Goal: Task Accomplishment & Management: Use online tool/utility

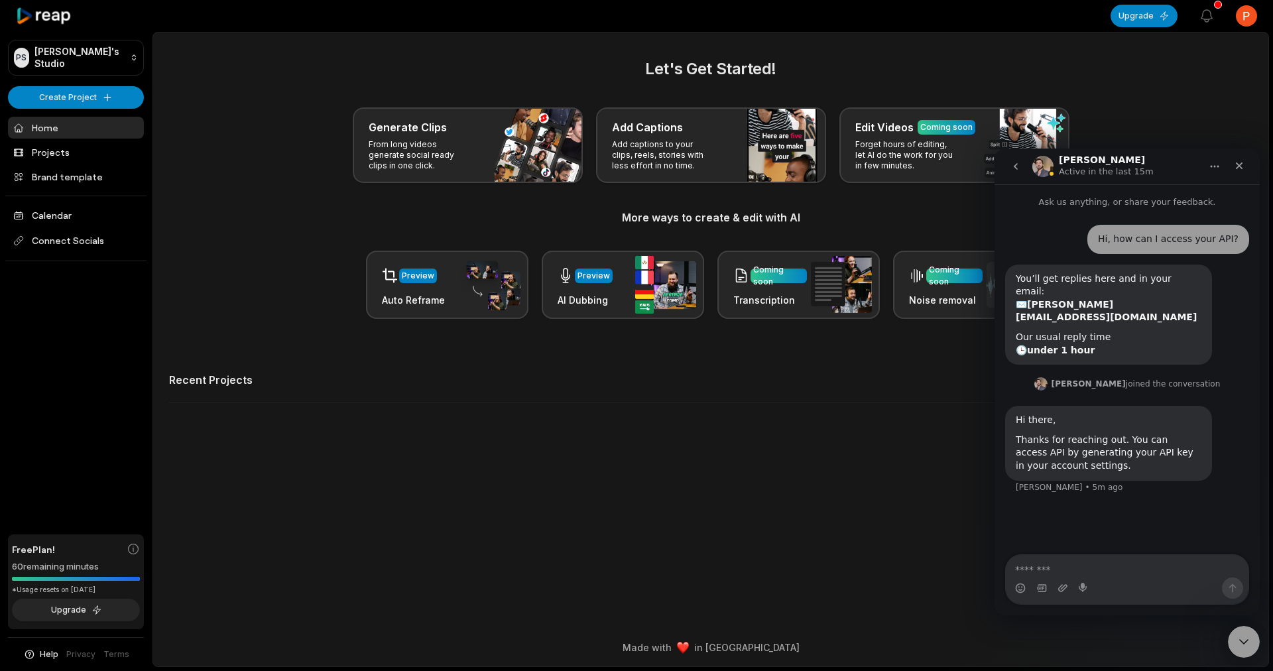
click at [1249, 19] on html "[PERSON_NAME] Studio Create Project Home Projects Brand template Calendar Conne…" at bounding box center [636, 335] width 1273 height 671
click at [1207, 82] on div "Settings" at bounding box center [1198, 82] width 137 height 22
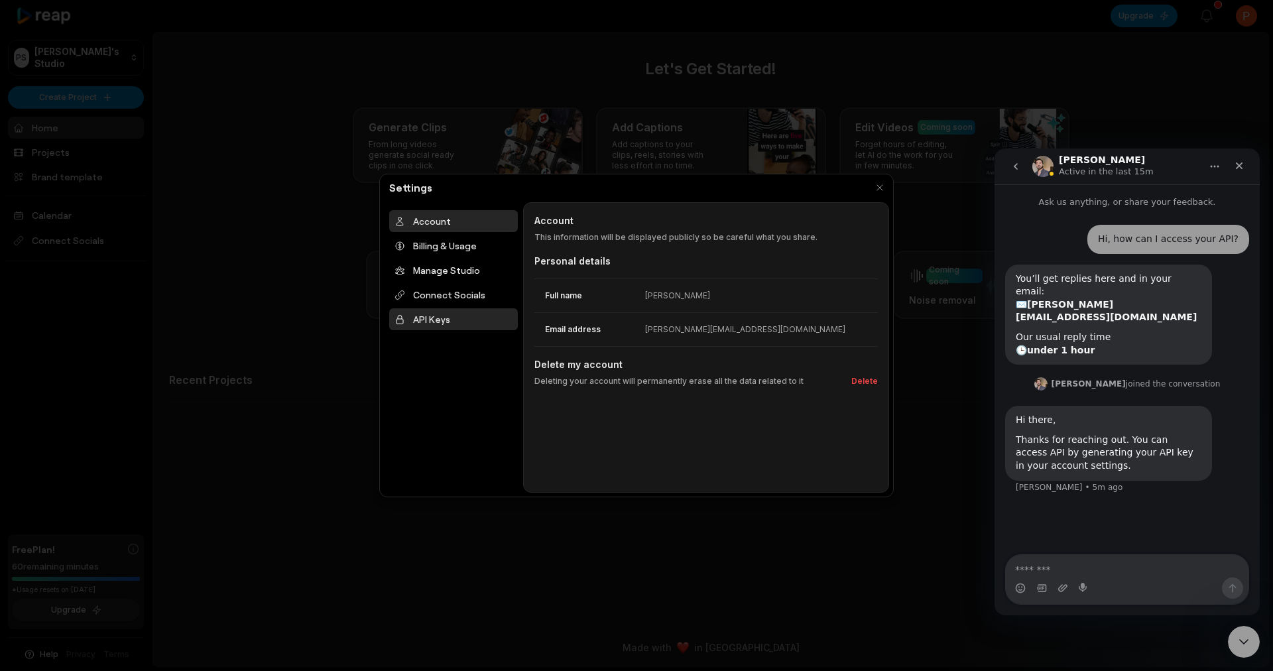
click at [438, 313] on div "API Keys" at bounding box center [453, 319] width 129 height 22
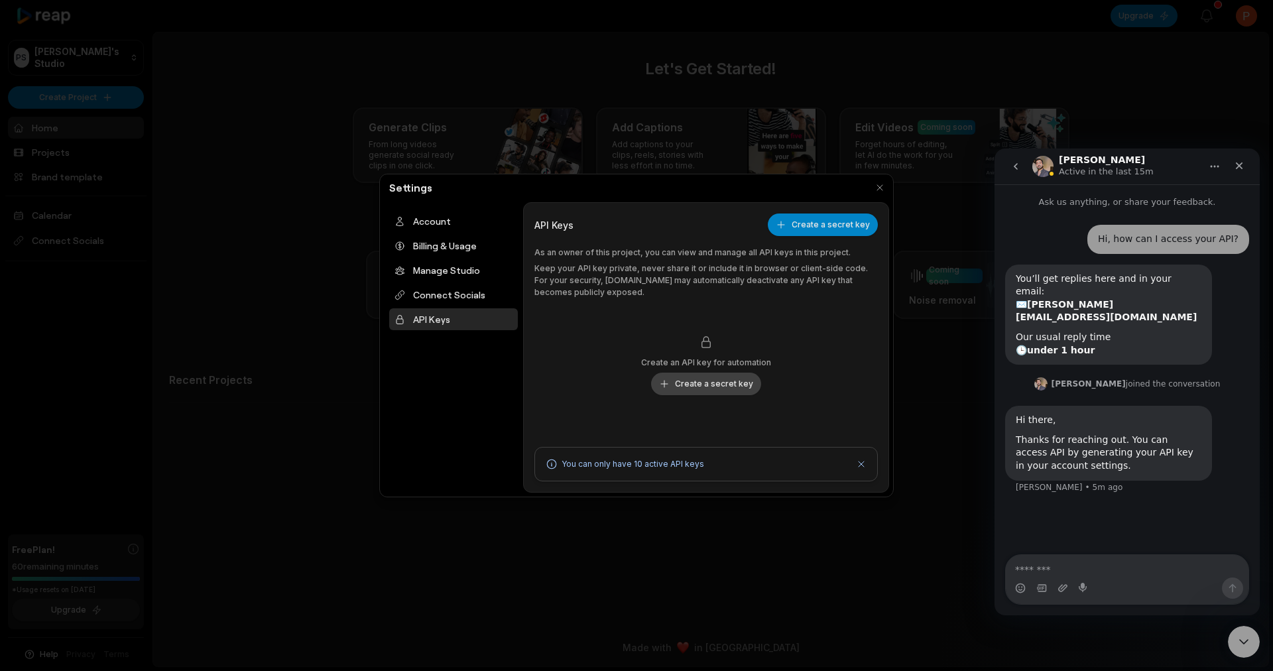
click at [696, 383] on button "Create a secret key" at bounding box center [706, 383] width 110 height 23
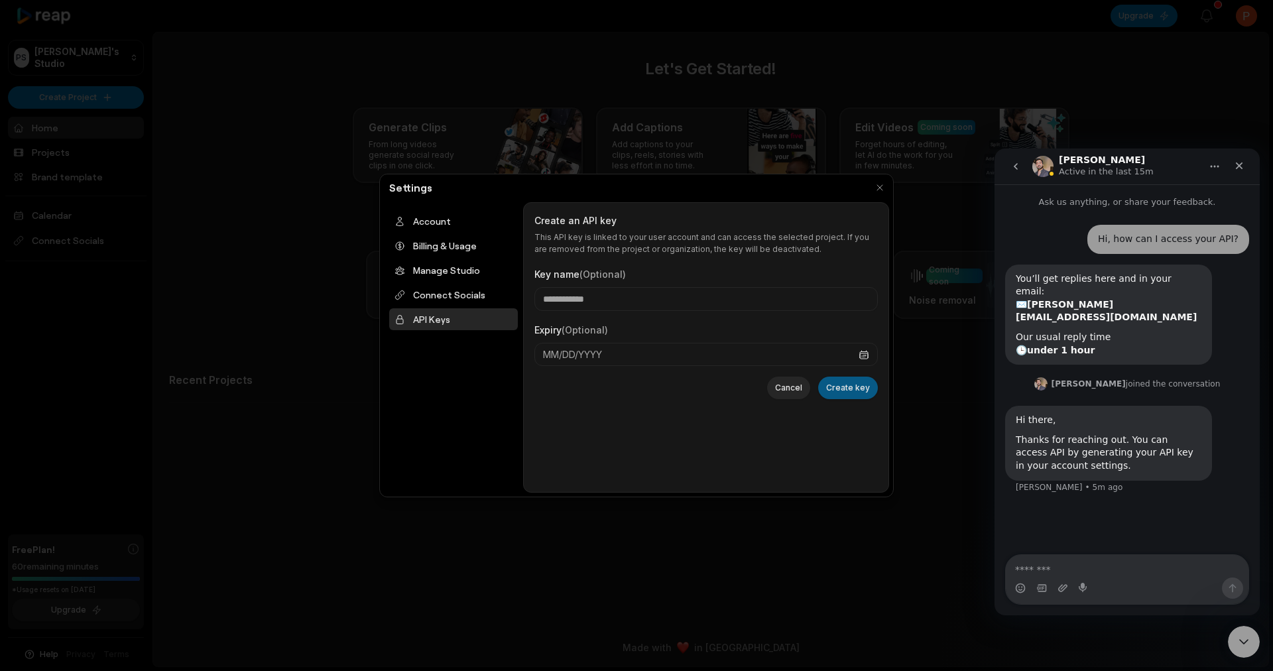
click at [851, 386] on button "Create key" at bounding box center [848, 387] width 60 height 23
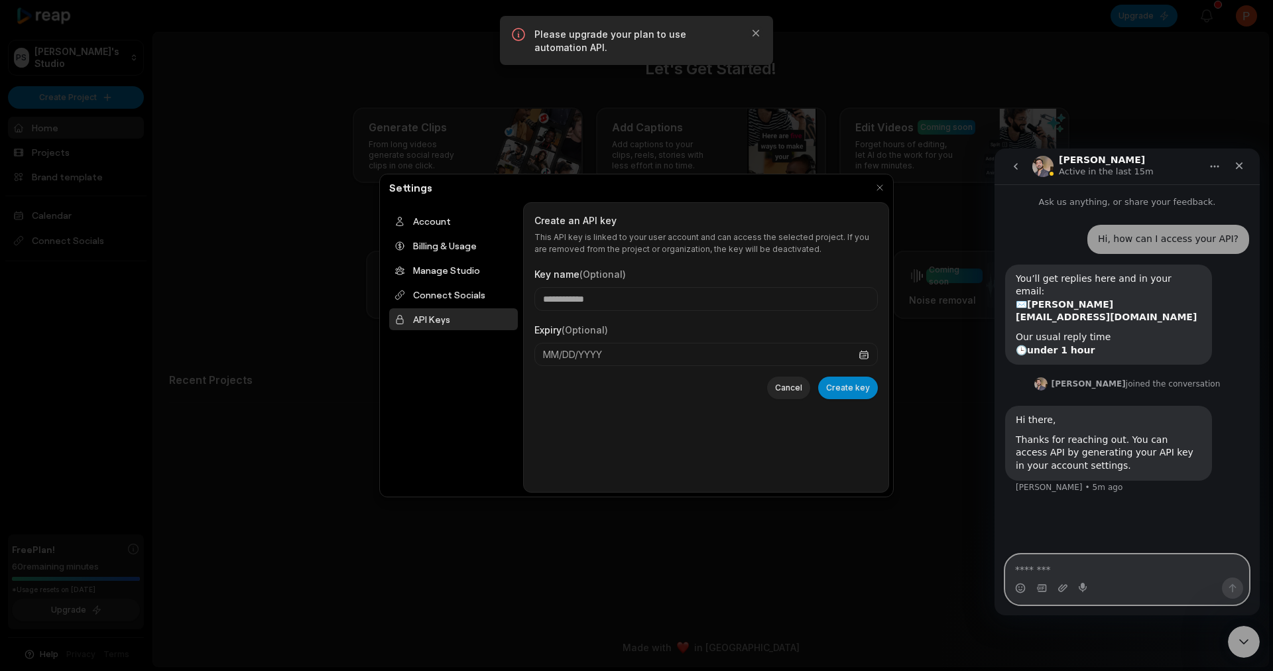
click at [1100, 571] on textarea "Message…" at bounding box center [1126, 566] width 243 height 23
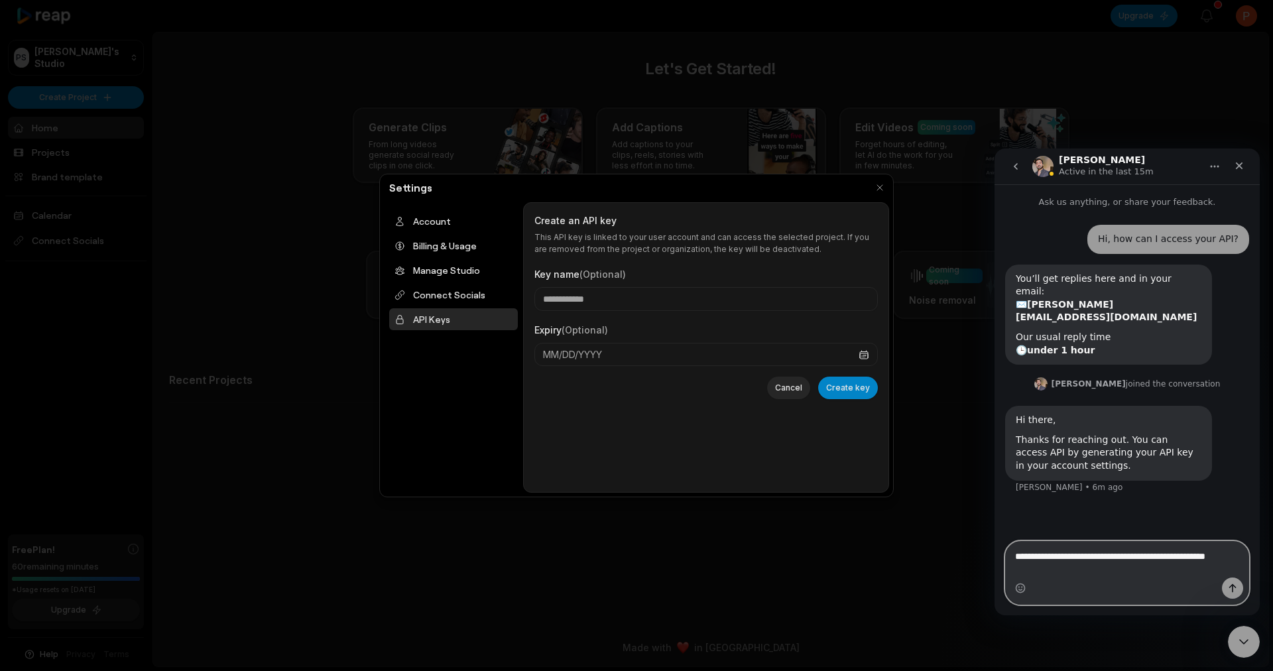
type textarea "**********"
click at [1236, 587] on icon "Send a message…" at bounding box center [1232, 588] width 11 height 11
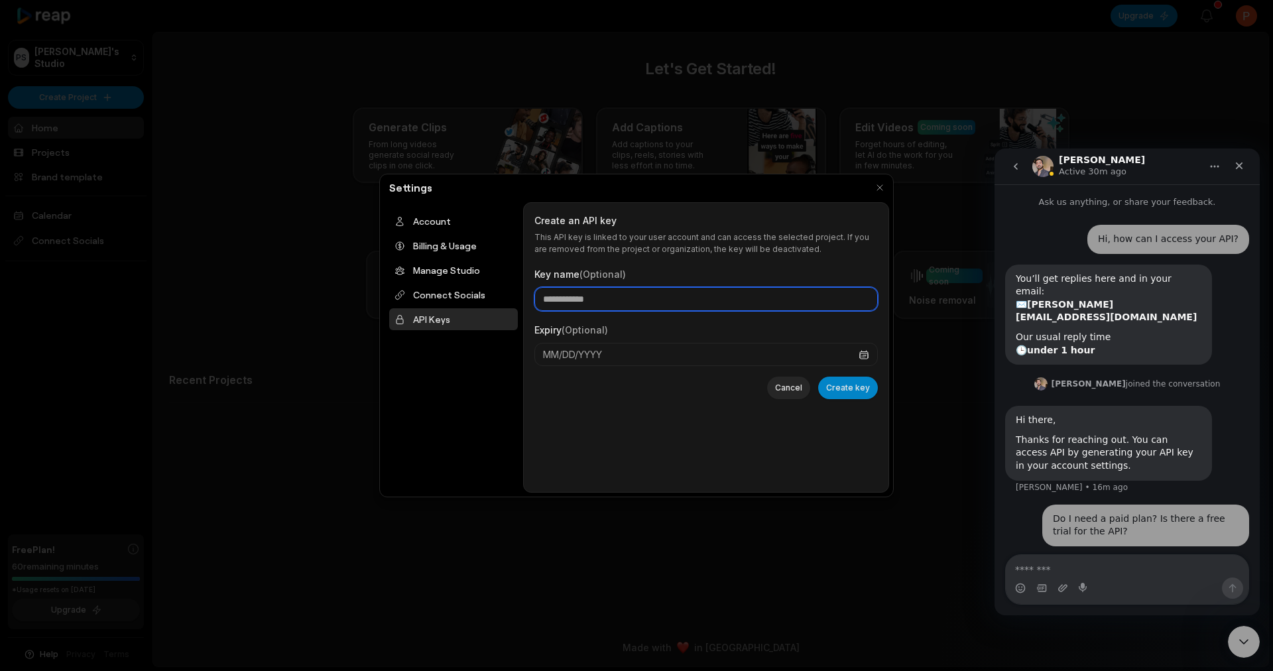
click at [817, 300] on input "Key name (Optional)" at bounding box center [705, 299] width 343 height 24
type input "***"
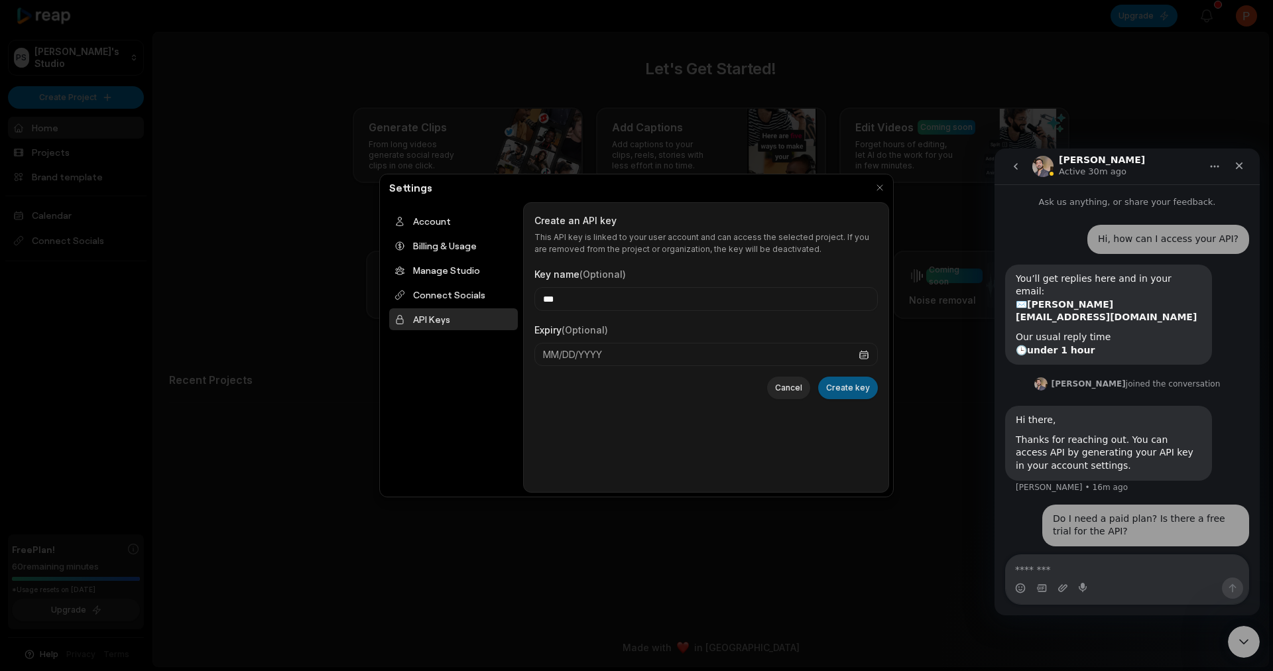
click at [854, 394] on button "Create key" at bounding box center [848, 387] width 60 height 23
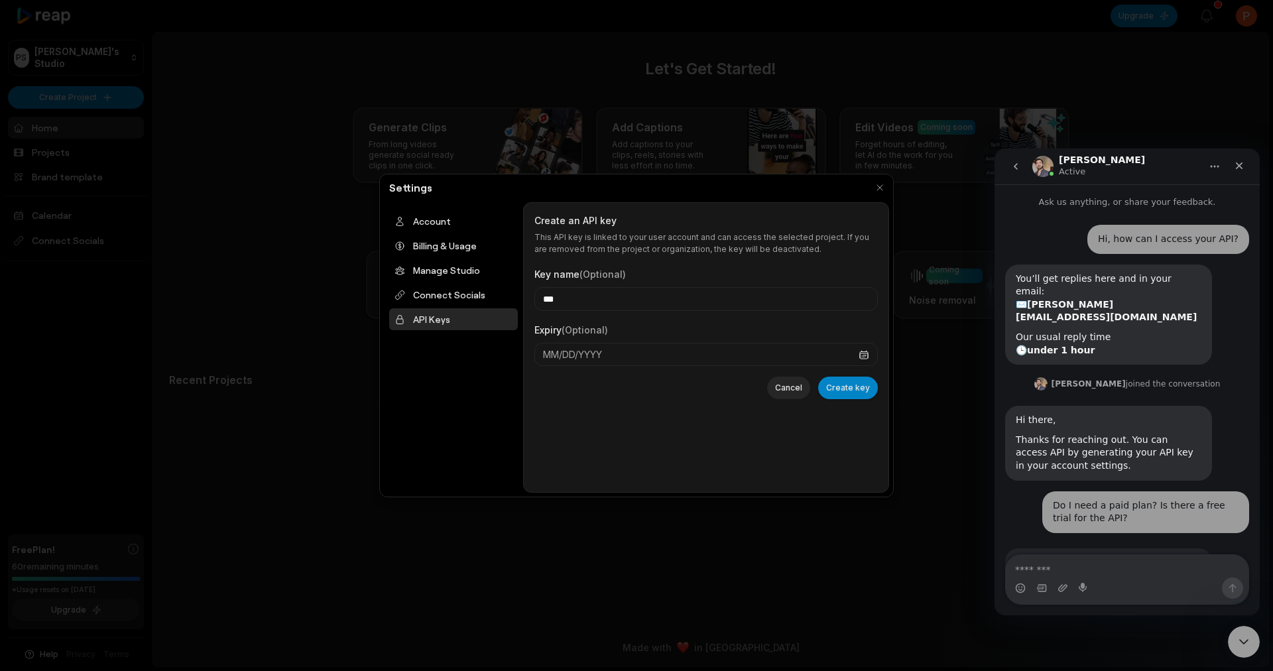
scroll to position [32, 0]
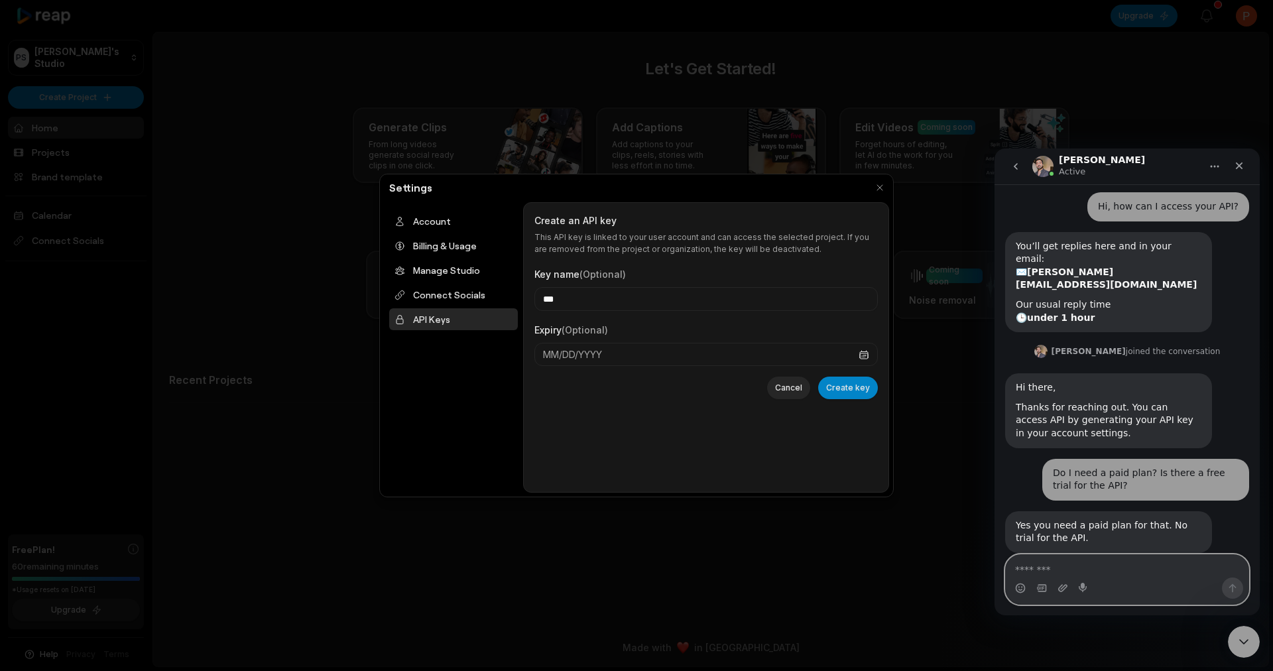
click at [1070, 568] on textarea "Message…" at bounding box center [1126, 566] width 243 height 23
type textarea "**********"
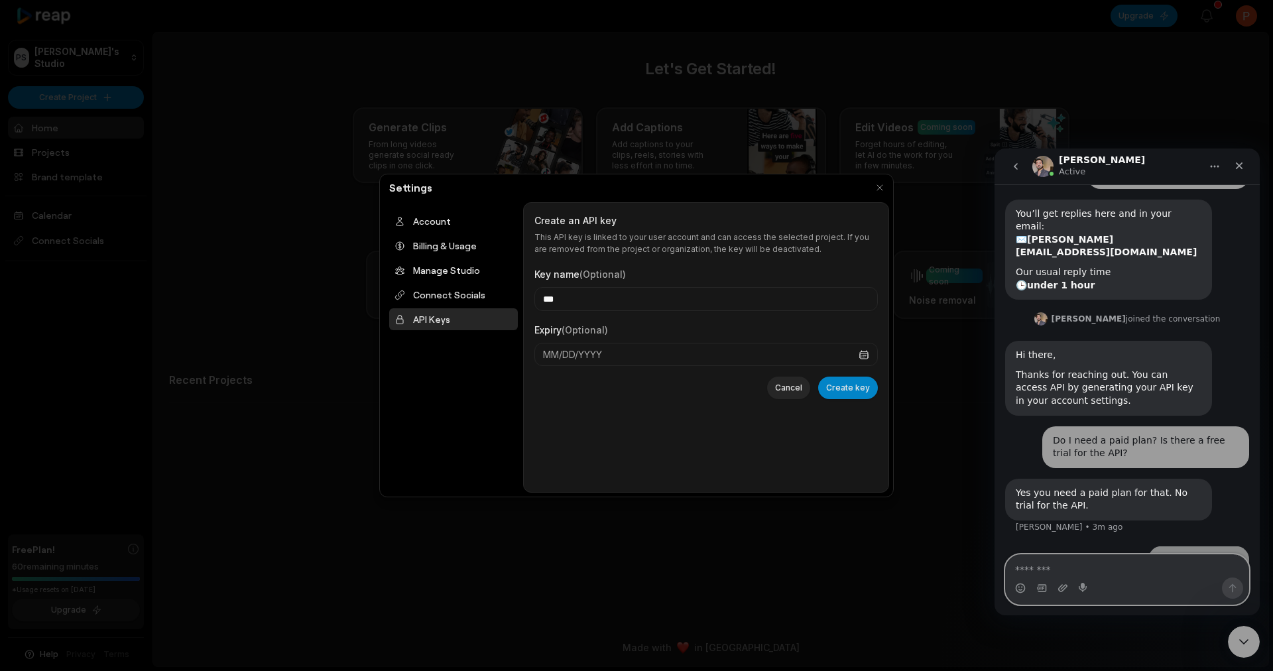
scroll to position [72, 0]
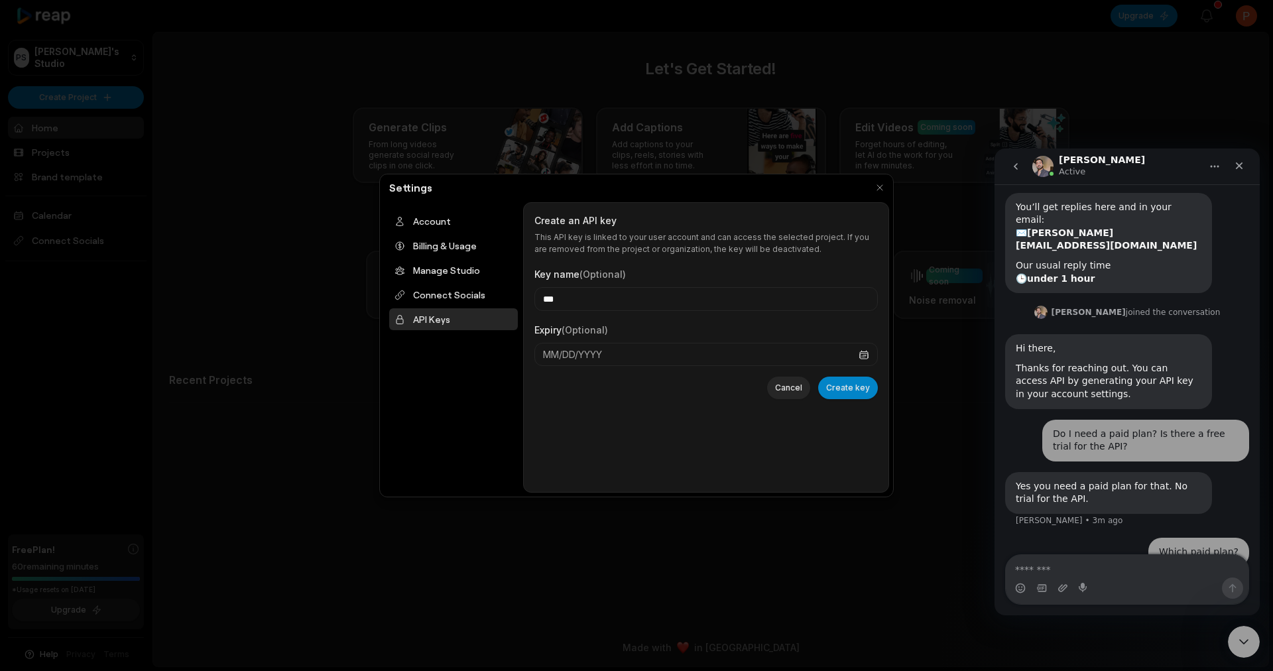
click at [1132, 17] on div at bounding box center [636, 335] width 1273 height 671
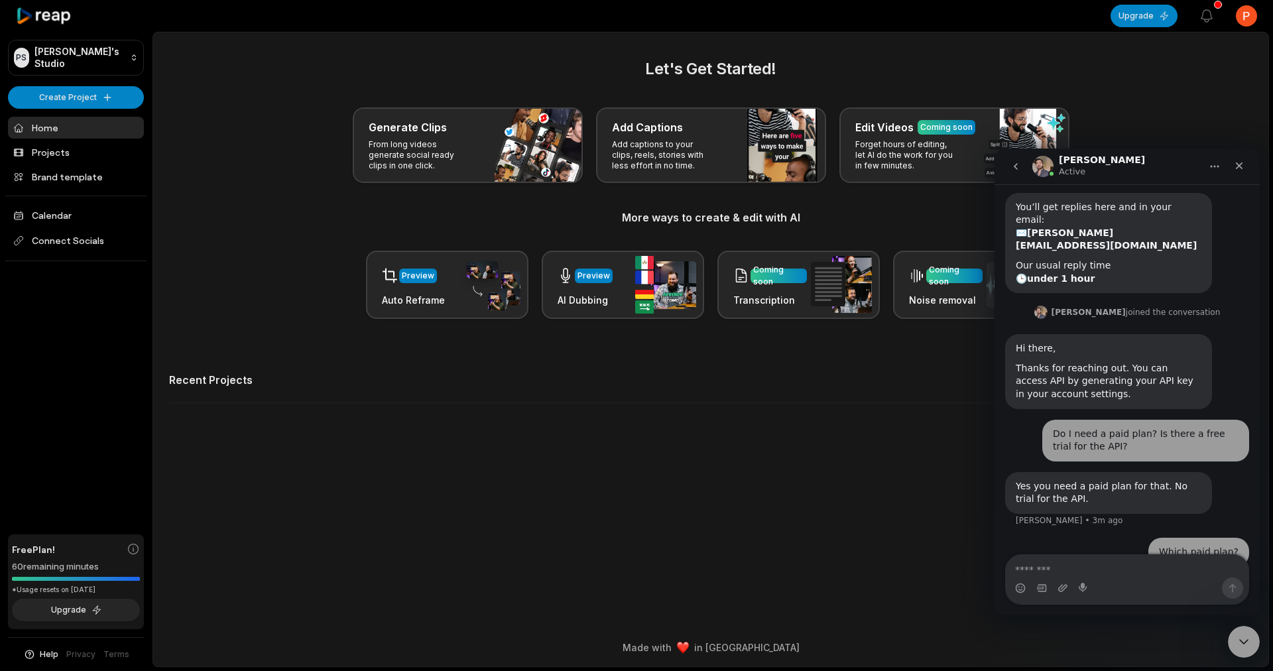
click at [1132, 17] on button "Upgrade" at bounding box center [1143, 16] width 67 height 23
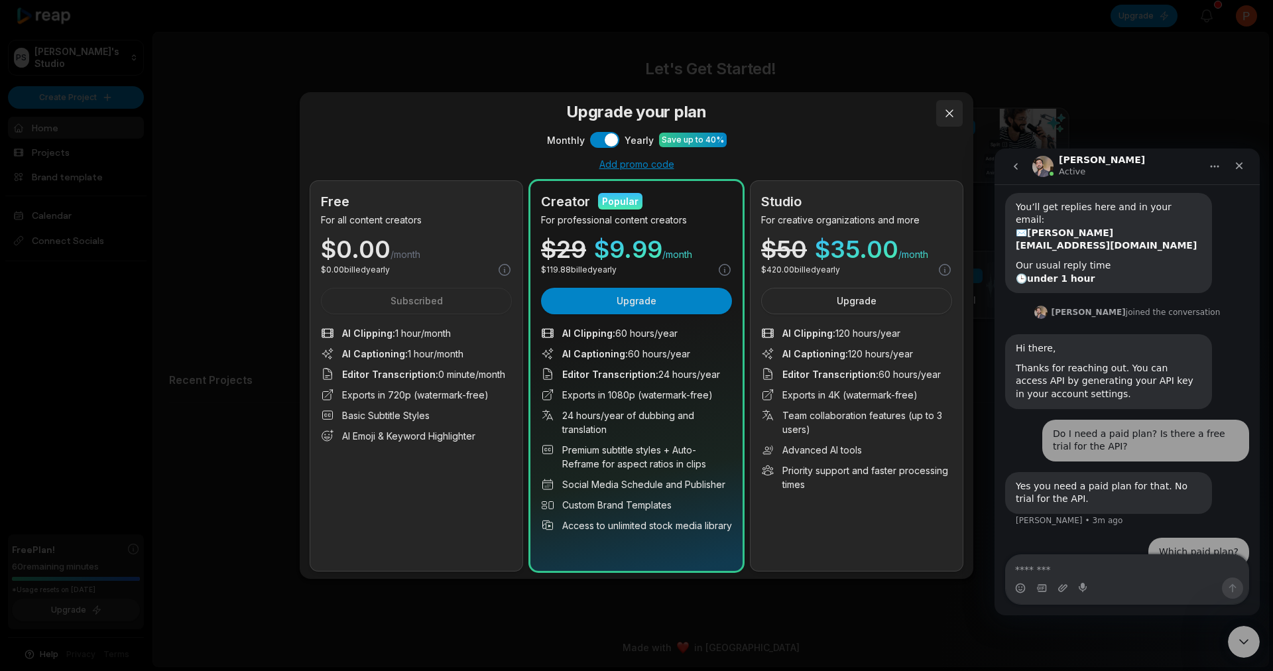
click at [948, 111] on button at bounding box center [949, 113] width 27 height 27
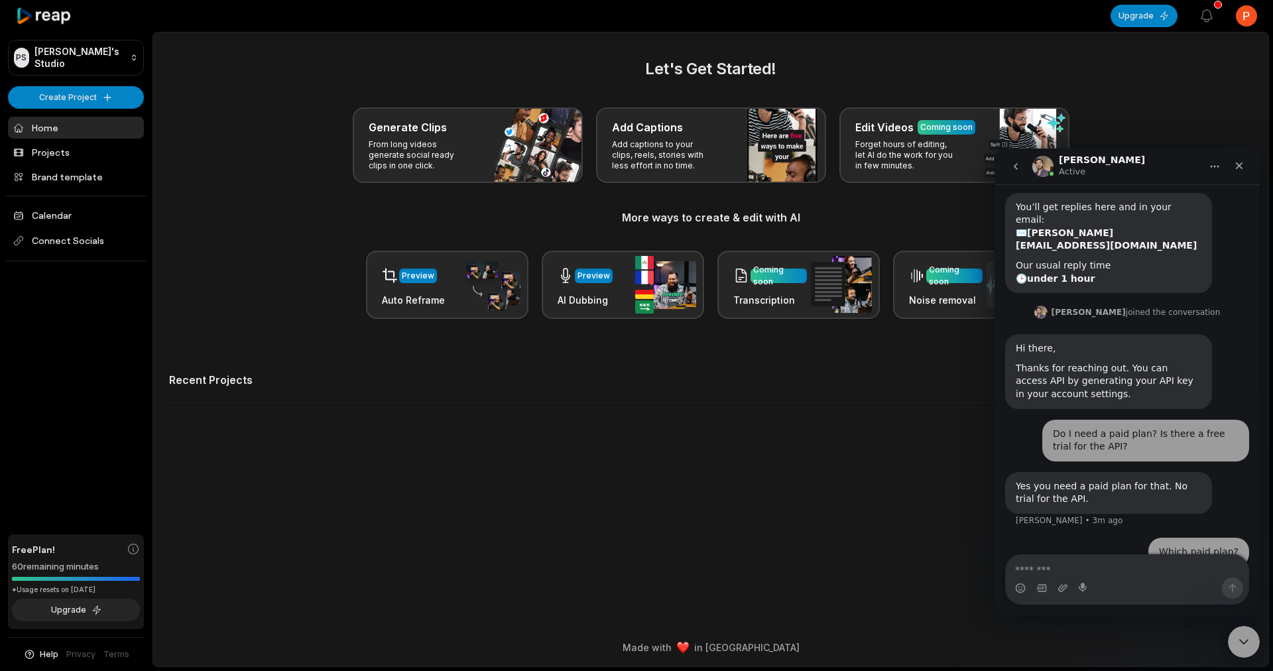
click at [89, 121] on link "Home" at bounding box center [76, 128] width 136 height 22
click at [476, 298] on img at bounding box center [489, 285] width 61 height 52
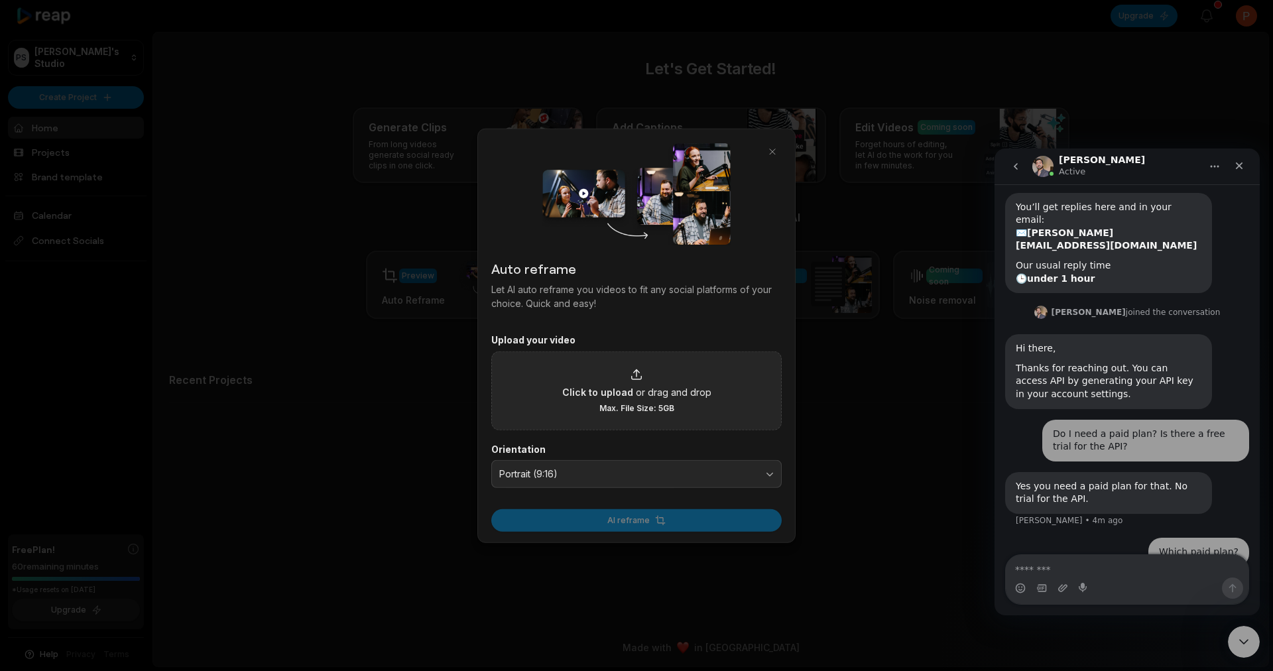
click at [659, 393] on span "or drag and drop" at bounding box center [674, 391] width 76 height 14
click at [0, 0] on input "Click to upload or drag and drop Max. File Size: 5GB" at bounding box center [0, 0] width 0 height 0
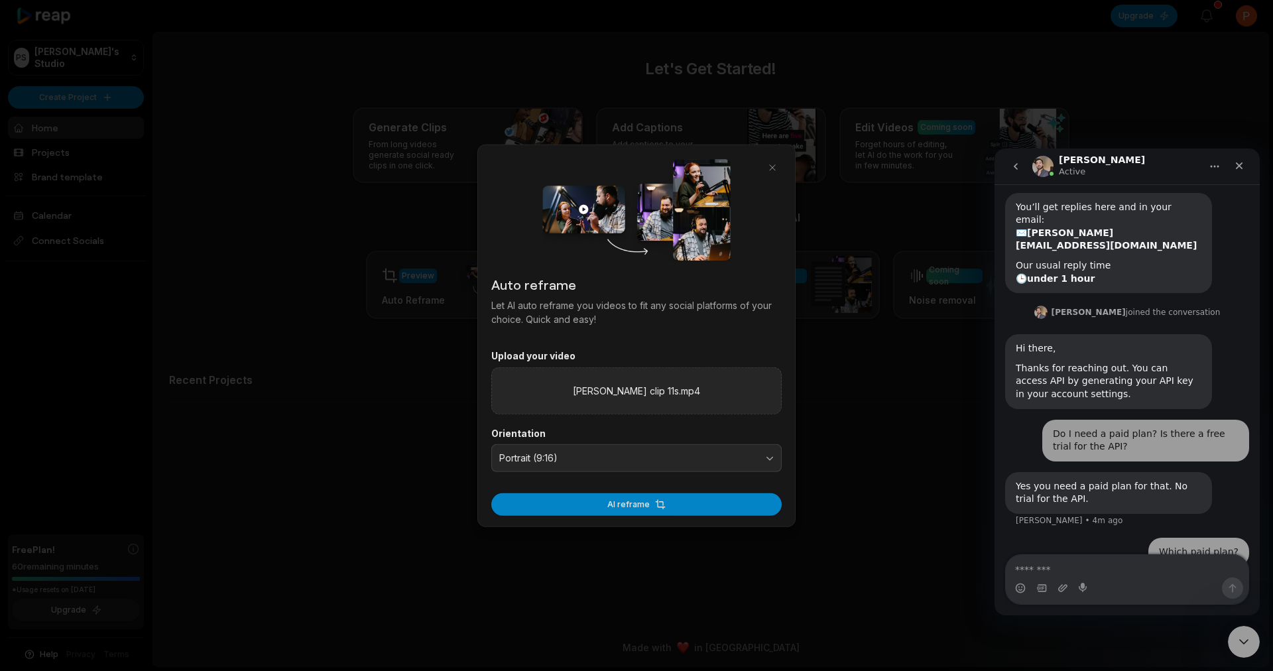
click at [691, 492] on div "AI reframe" at bounding box center [636, 500] width 290 height 30
click at [683, 500] on button "AI reframe" at bounding box center [636, 503] width 290 height 23
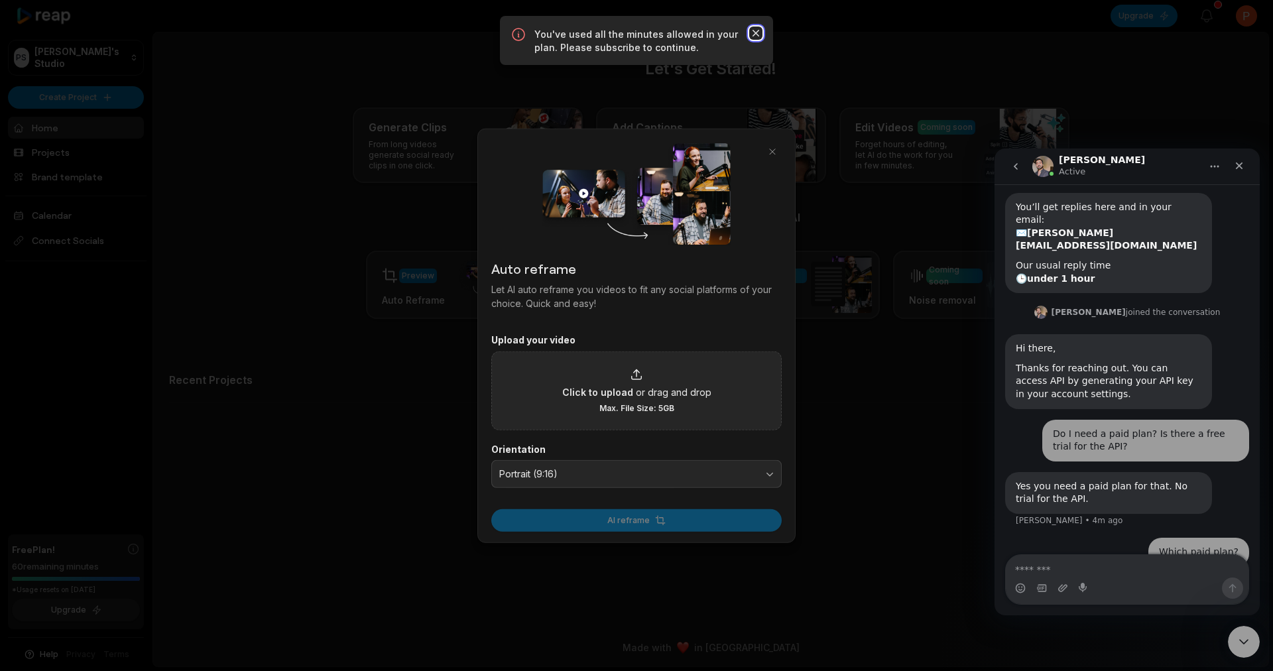
click at [756, 34] on icon "button" at bounding box center [755, 33] width 7 height 7
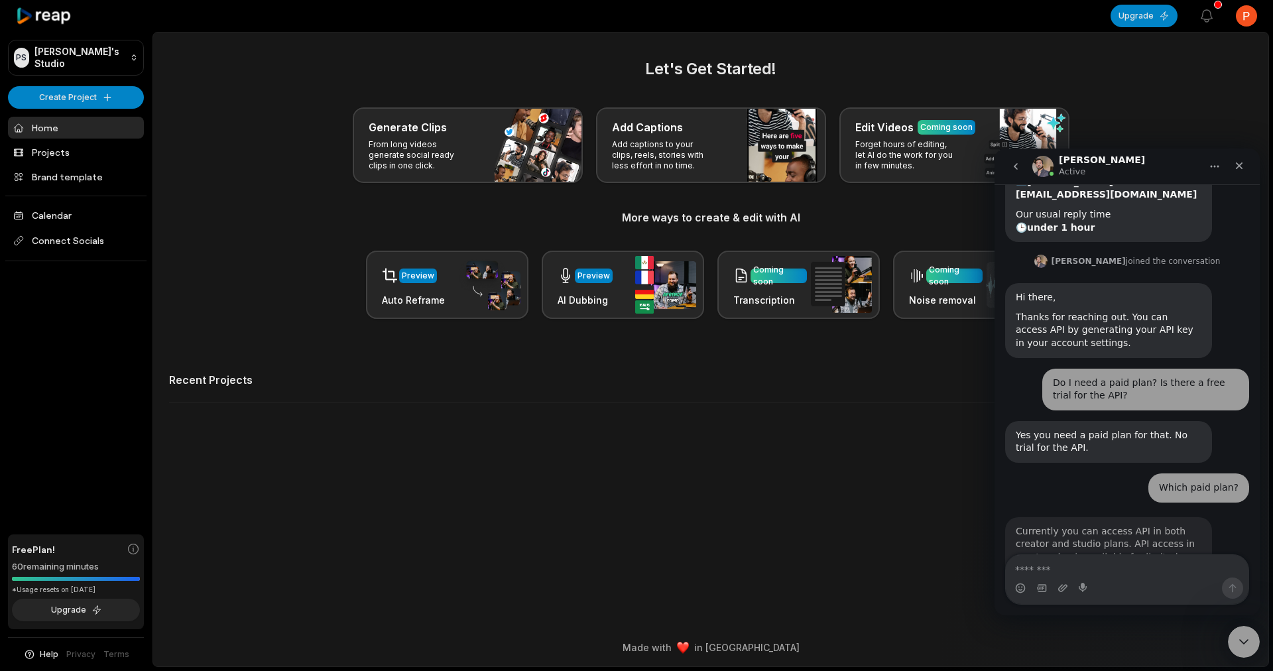
scroll to position [137, 0]
